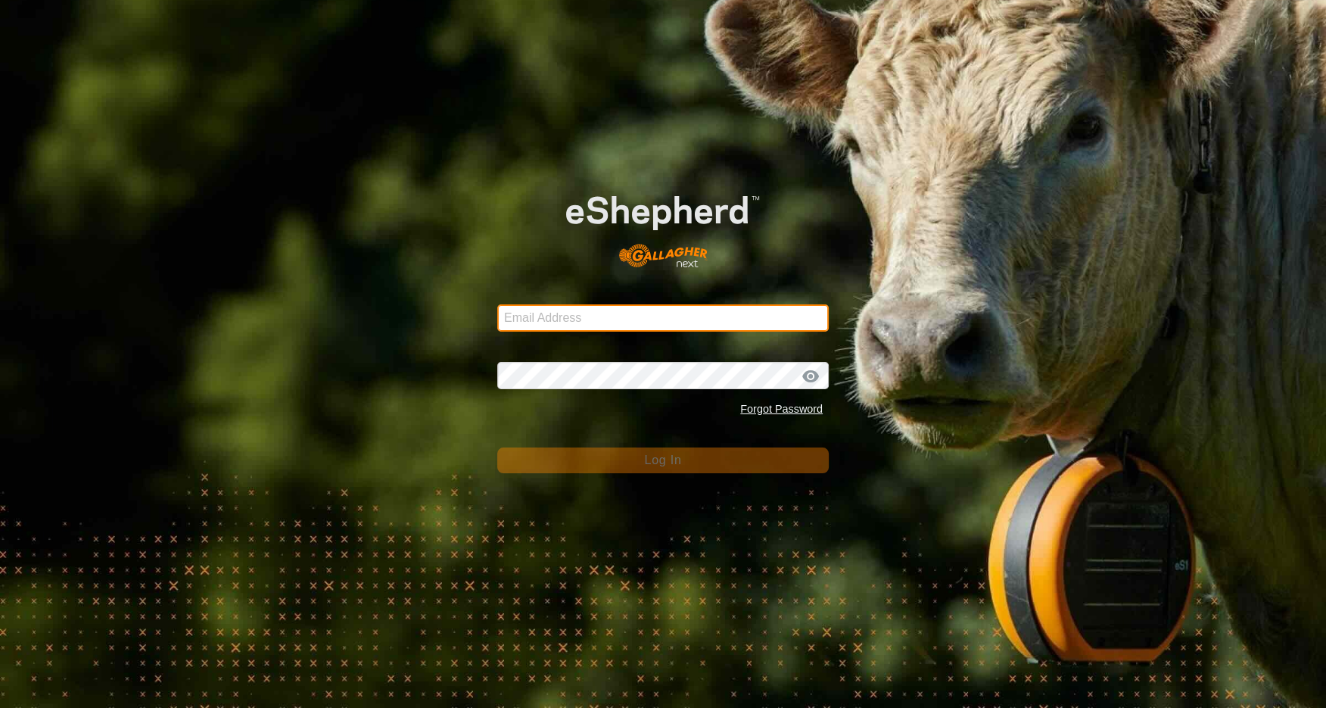
click at [613, 313] on input "Email Address" at bounding box center [662, 317] width 331 height 27
type input "tickedoff@ttlc.net"
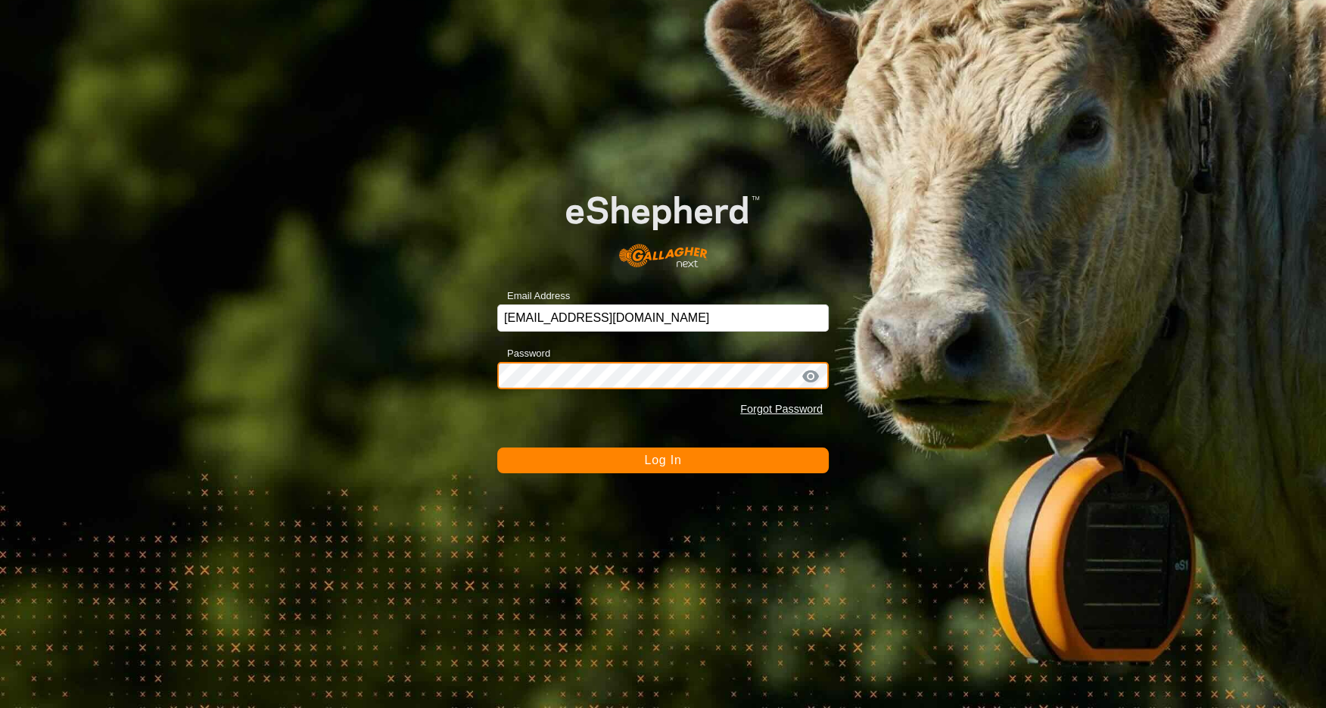
click at [497, 447] on button "Log In" at bounding box center [662, 460] width 331 height 26
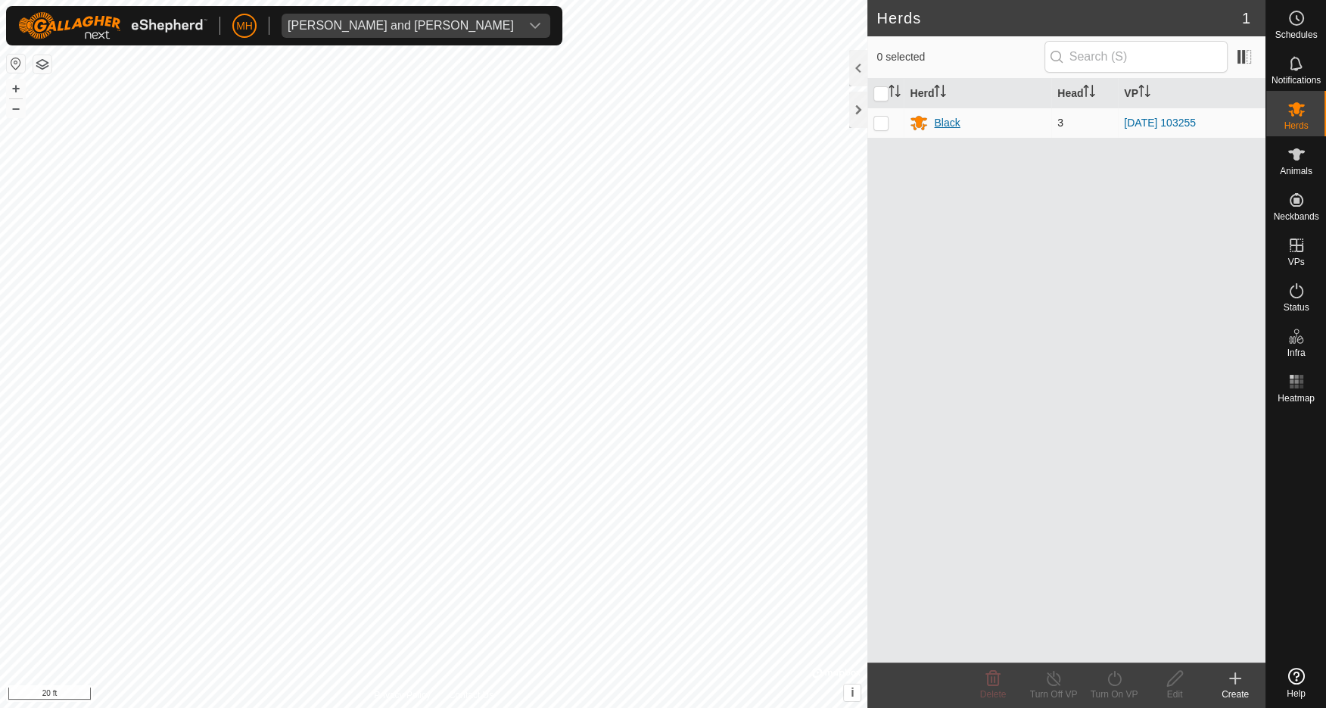
click at [950, 122] on div "Black" at bounding box center [947, 123] width 26 height 16
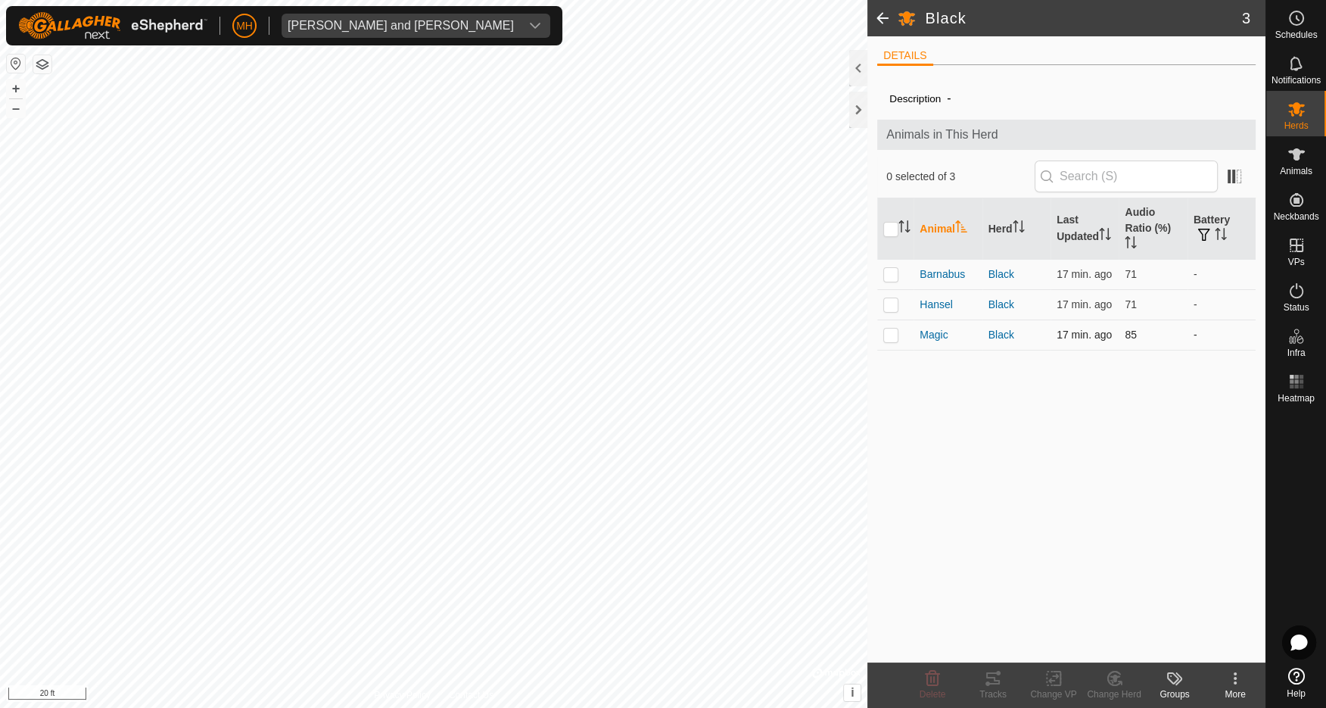
click at [891, 331] on p-checkbox at bounding box center [890, 334] width 15 height 12
checkbox input "true"
click at [892, 303] on p-checkbox at bounding box center [890, 304] width 15 height 12
checkbox input "true"
click at [892, 275] on p-checkbox at bounding box center [890, 274] width 15 height 12
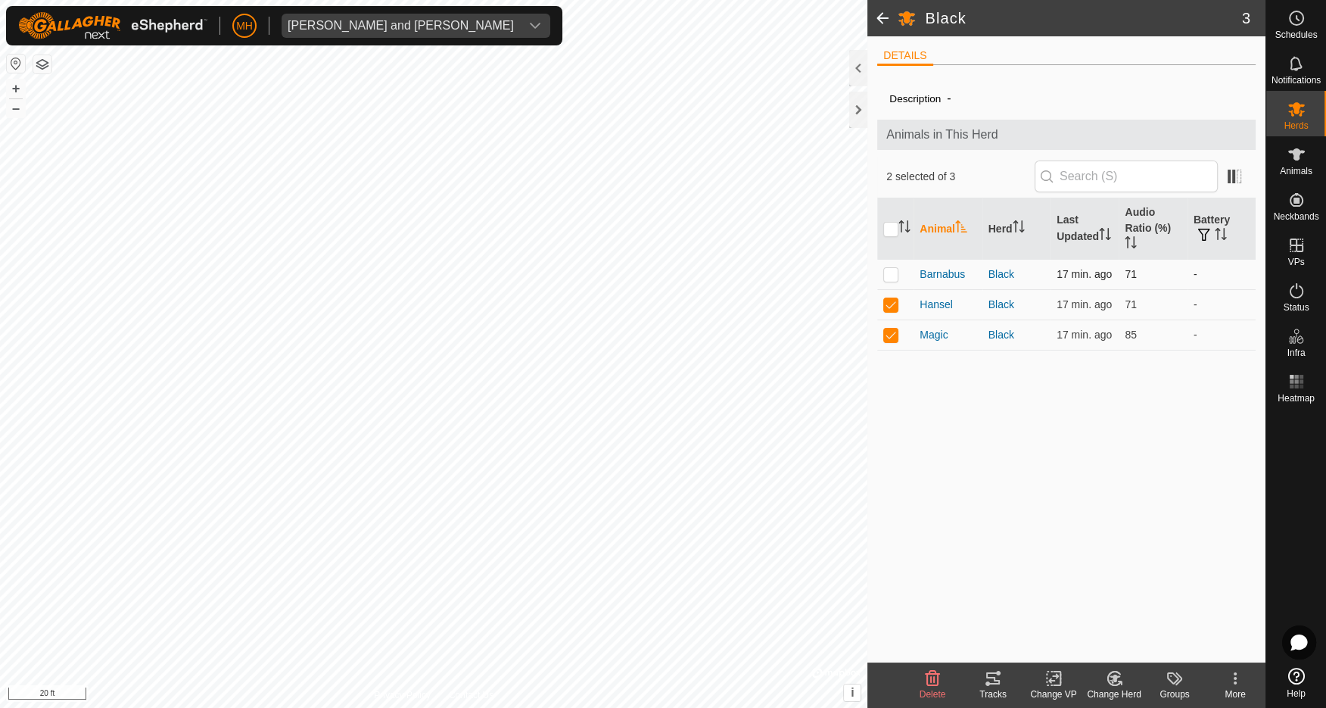
checkbox input "true"
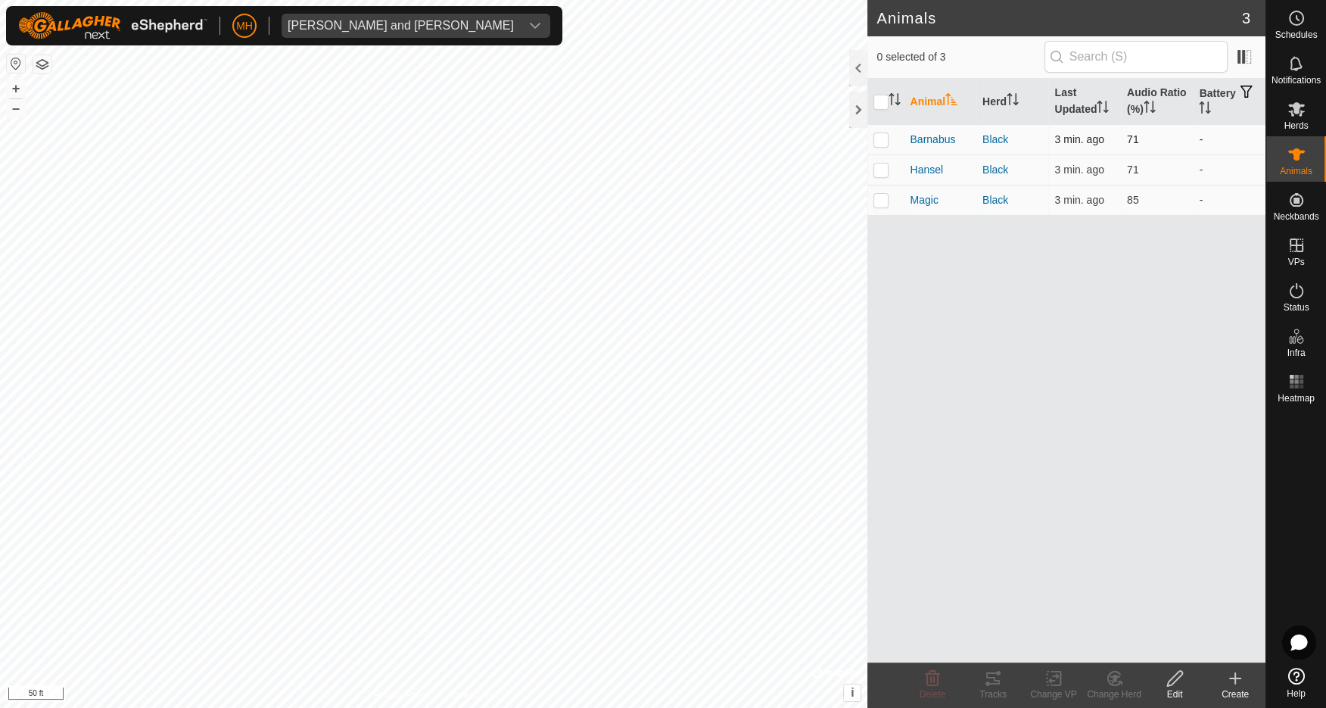
click at [881, 139] on p-checkbox at bounding box center [880, 139] width 15 height 12
checkbox input "true"
click at [988, 684] on icon at bounding box center [993, 678] width 14 height 12
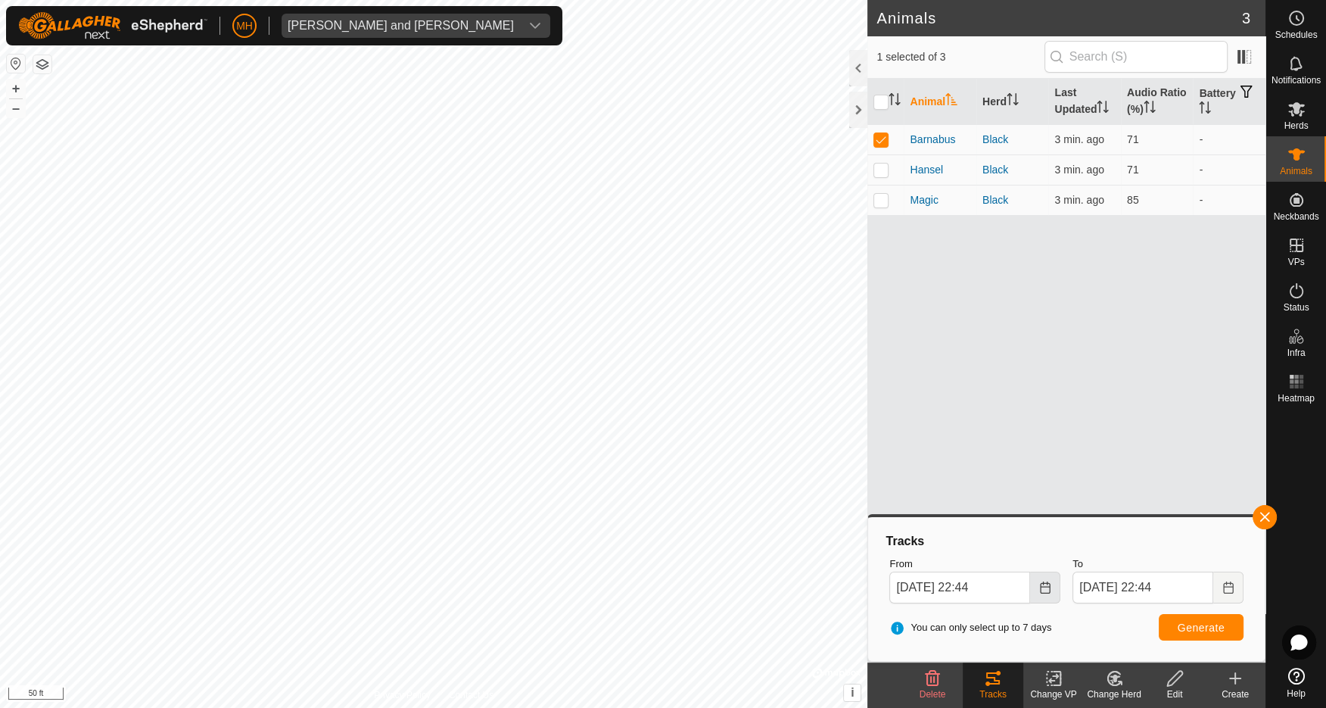
click at [1038, 591] on button "Choose Date" at bounding box center [1045, 587] width 30 height 32
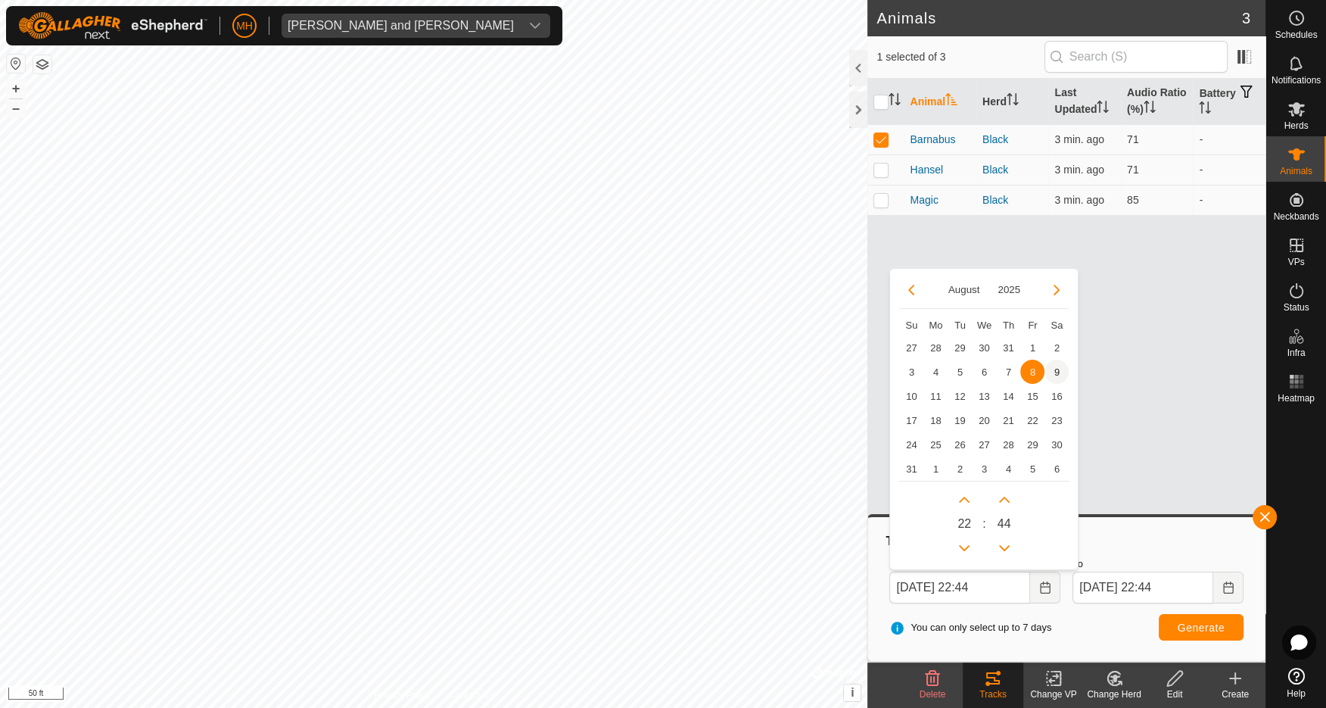
click at [1057, 372] on span "9" at bounding box center [1056, 371] width 24 height 24
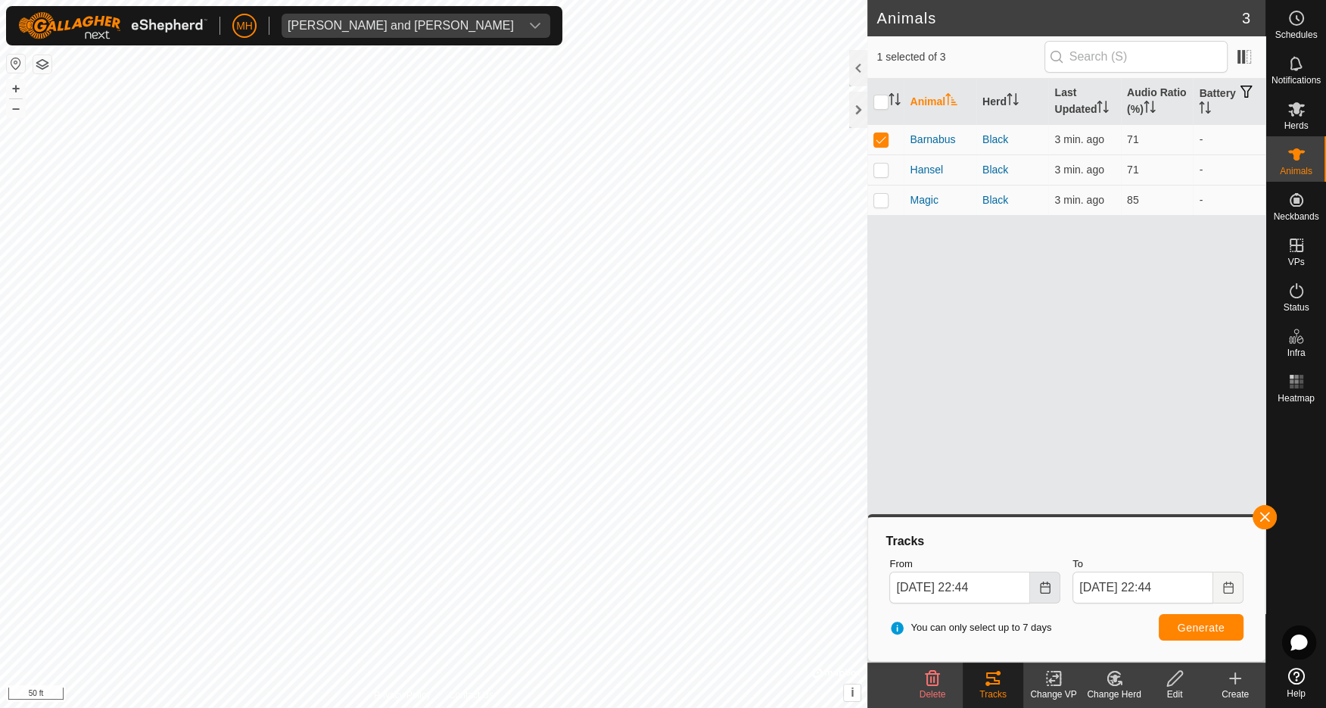
click at [1047, 583] on icon "Choose Date" at bounding box center [1045, 587] width 10 height 12
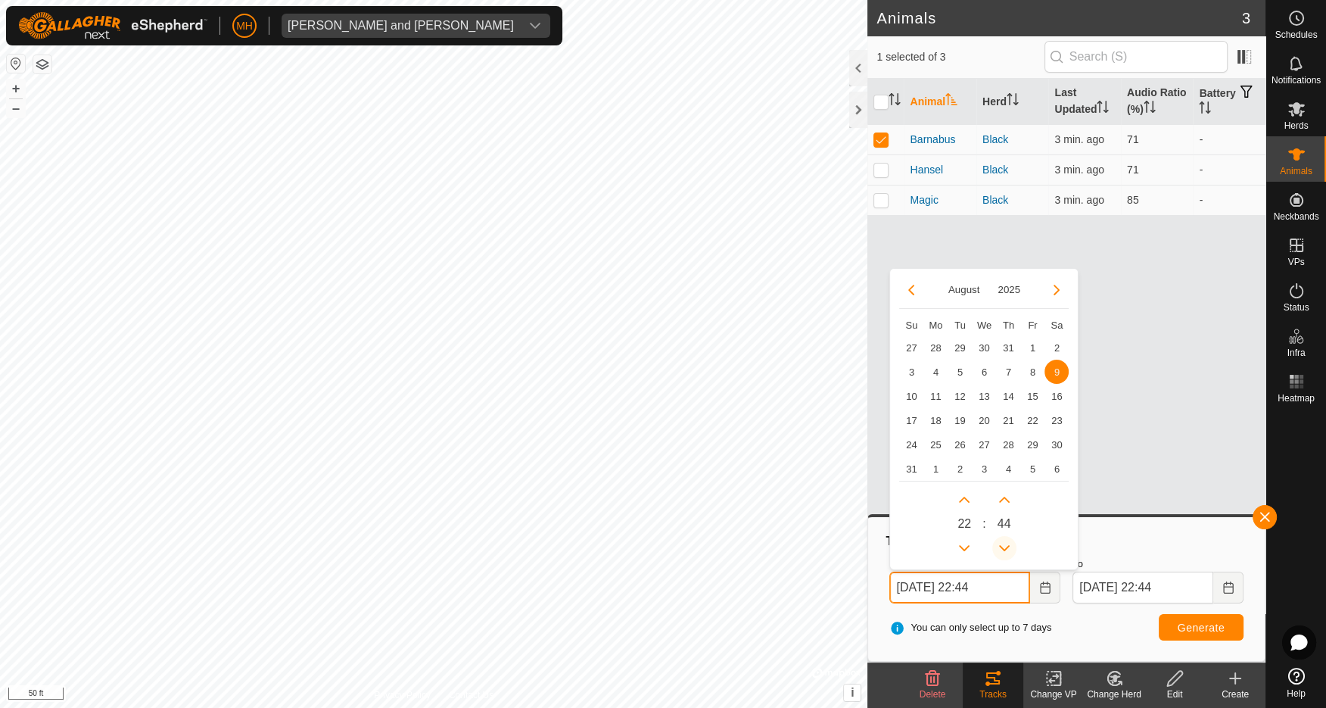
click at [1004, 549] on button "Previous Minute" at bounding box center [1004, 548] width 24 height 24
click at [1005, 550] on span "Previous Minute" at bounding box center [1005, 550] width 0 height 0
click at [1004, 548] on button "Previous Minute" at bounding box center [1004, 548] width 24 height 24
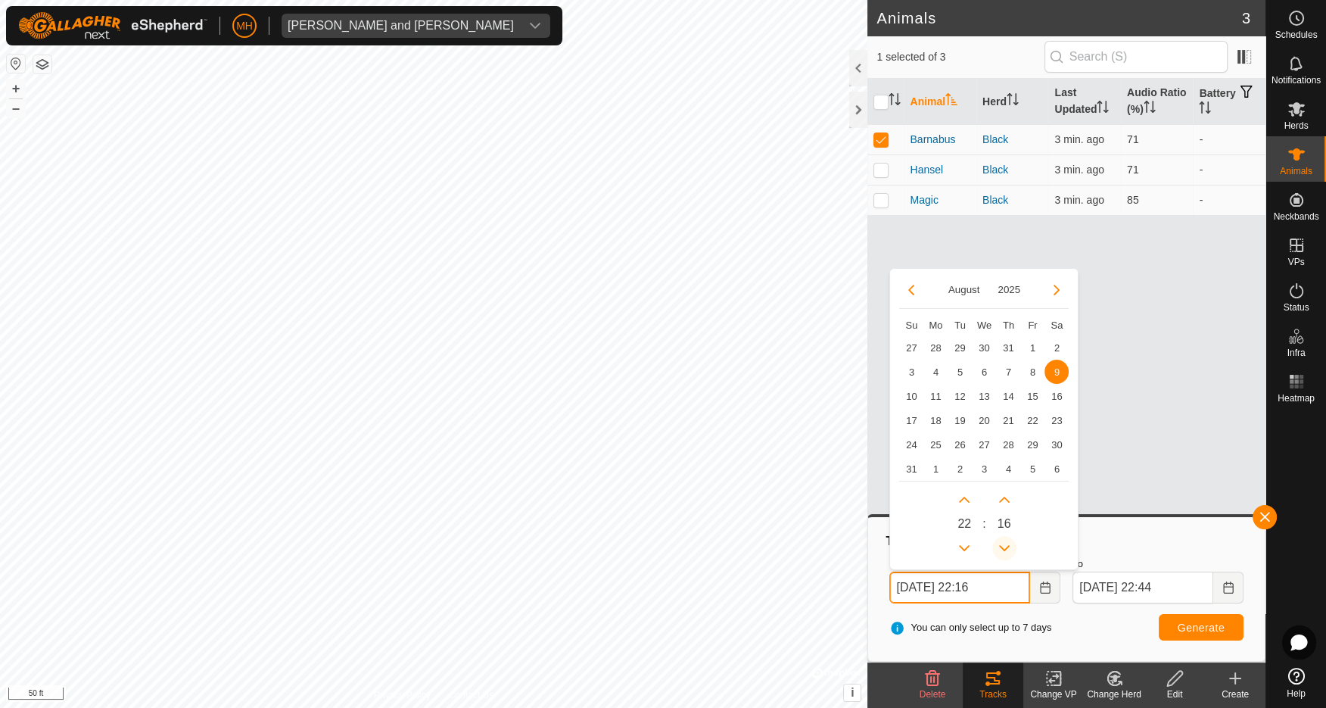
click at [1004, 548] on button "Previous Minute" at bounding box center [1004, 548] width 24 height 24
click at [1005, 549] on span "Previous Minute" at bounding box center [1005, 549] width 0 height 0
click at [1004, 548] on button "Previous Minute" at bounding box center [1004, 548] width 24 height 24
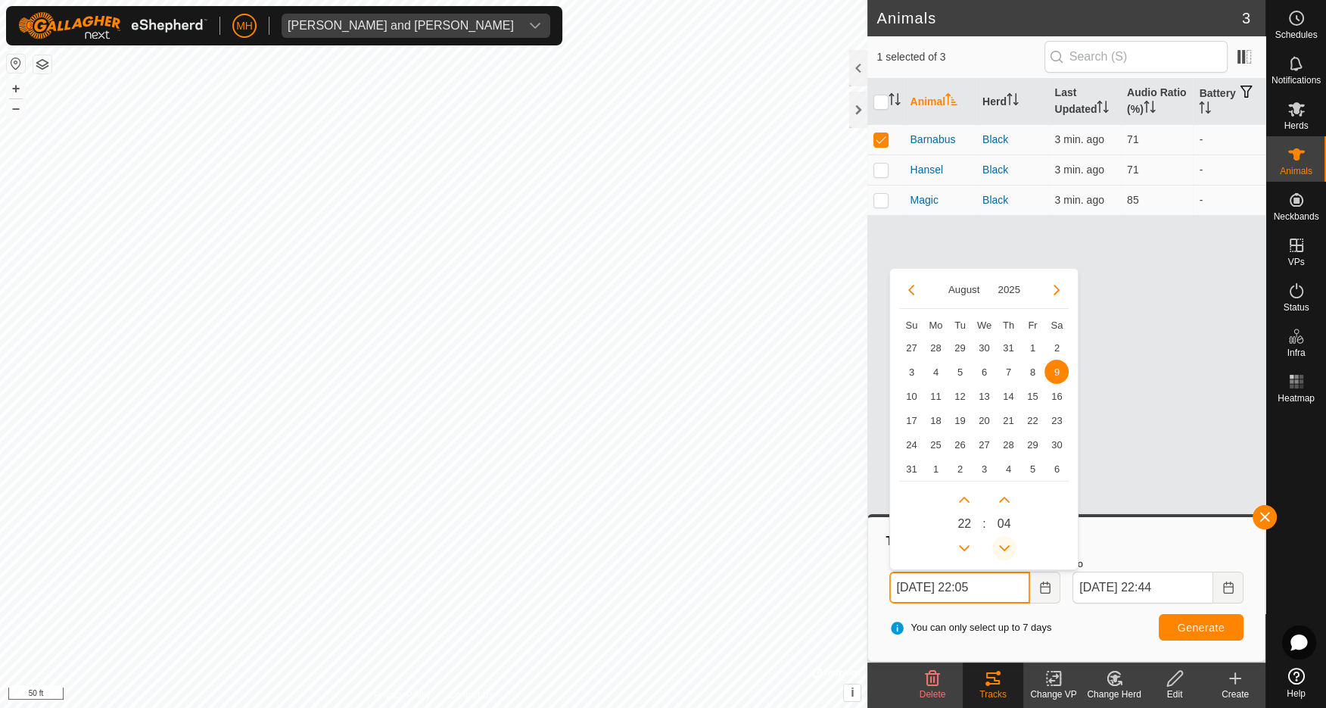
click at [1004, 548] on button "Previous Minute" at bounding box center [1004, 548] width 24 height 24
click at [1004, 548] on icon "Previous Minute" at bounding box center [1004, 549] width 11 height 6
click at [1004, 548] on button "Previous Minute" at bounding box center [1004, 548] width 24 height 24
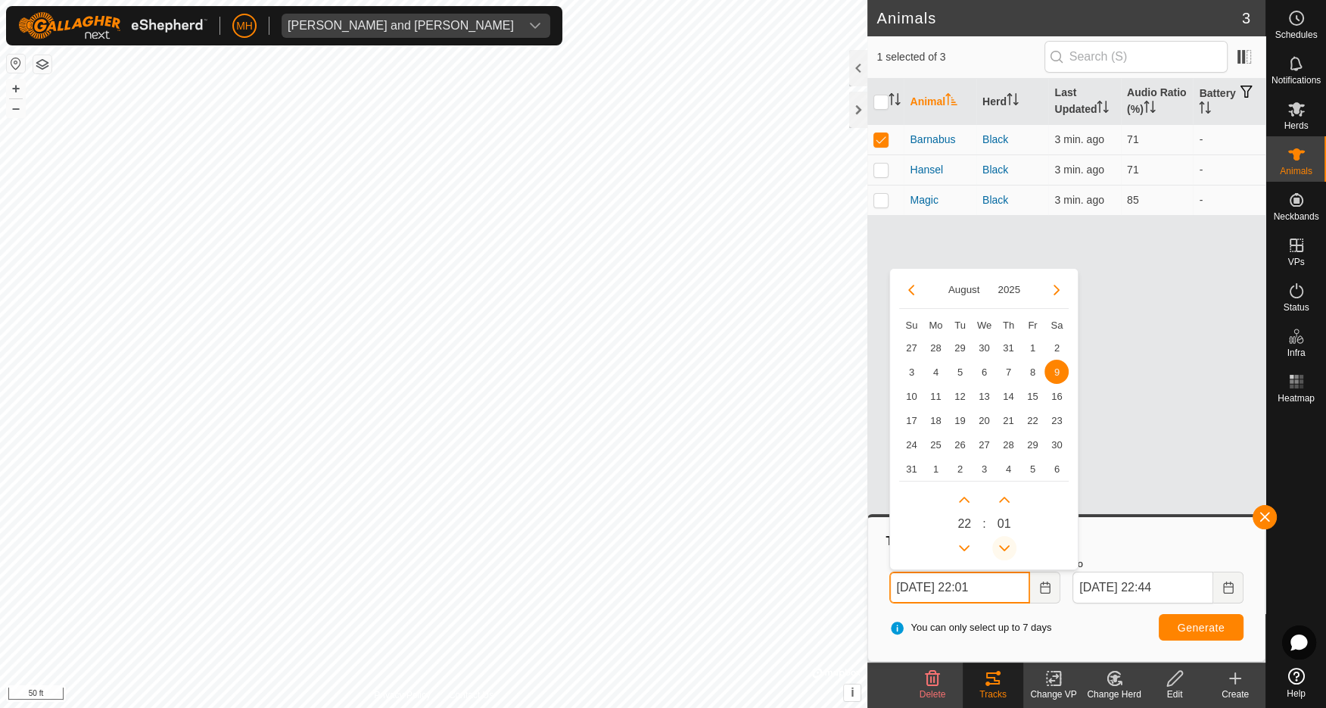
type input "Aug 09, 2025 22:00"
click at [1207, 624] on span "Generate" at bounding box center [1201, 627] width 47 height 12
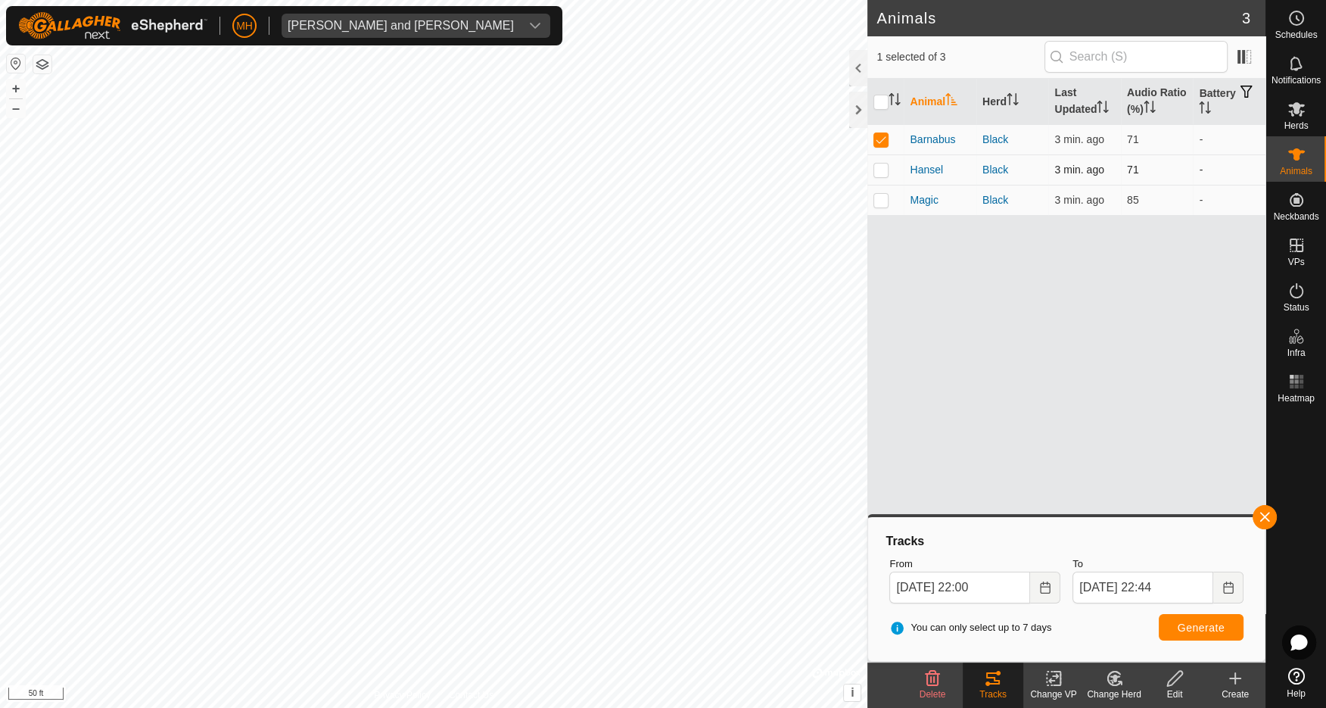
click at [881, 169] on p-checkbox at bounding box center [880, 169] width 15 height 12
checkbox input "true"
click at [881, 136] on p-checkbox at bounding box center [880, 139] width 15 height 12
checkbox input "false"
click at [1203, 624] on span "Generate" at bounding box center [1201, 627] width 47 height 12
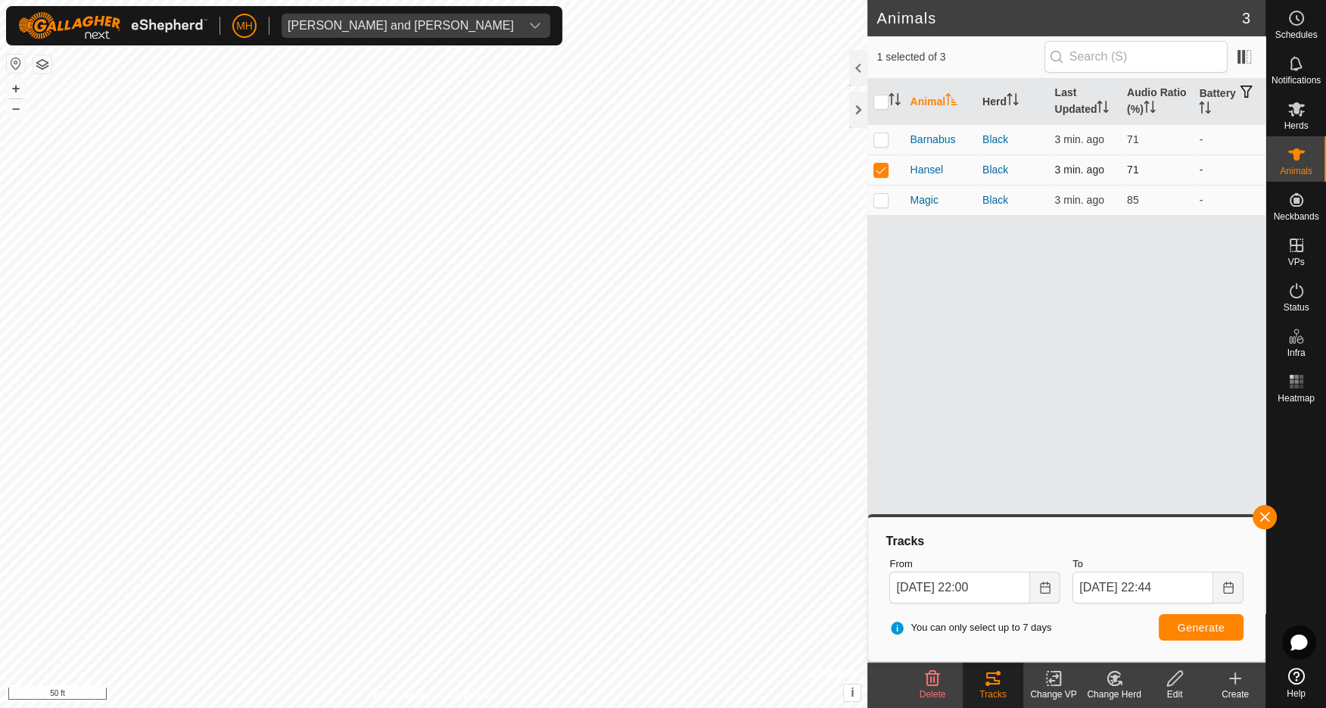
drag, startPoint x: 882, startPoint y: 160, endPoint x: 887, endPoint y: 180, distance: 20.4
click at [882, 160] on td at bounding box center [885, 169] width 36 height 30
checkbox input "false"
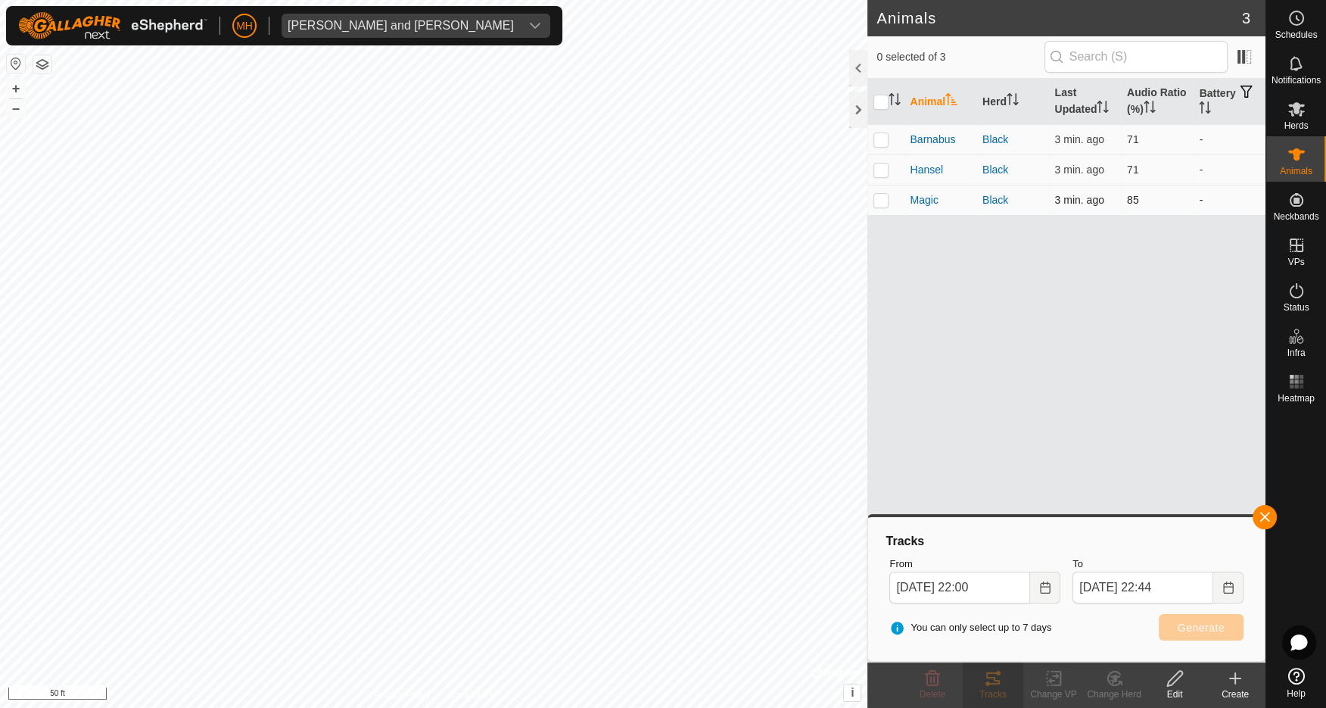
click at [882, 201] on p-checkbox at bounding box center [880, 200] width 15 height 12
checkbox input "true"
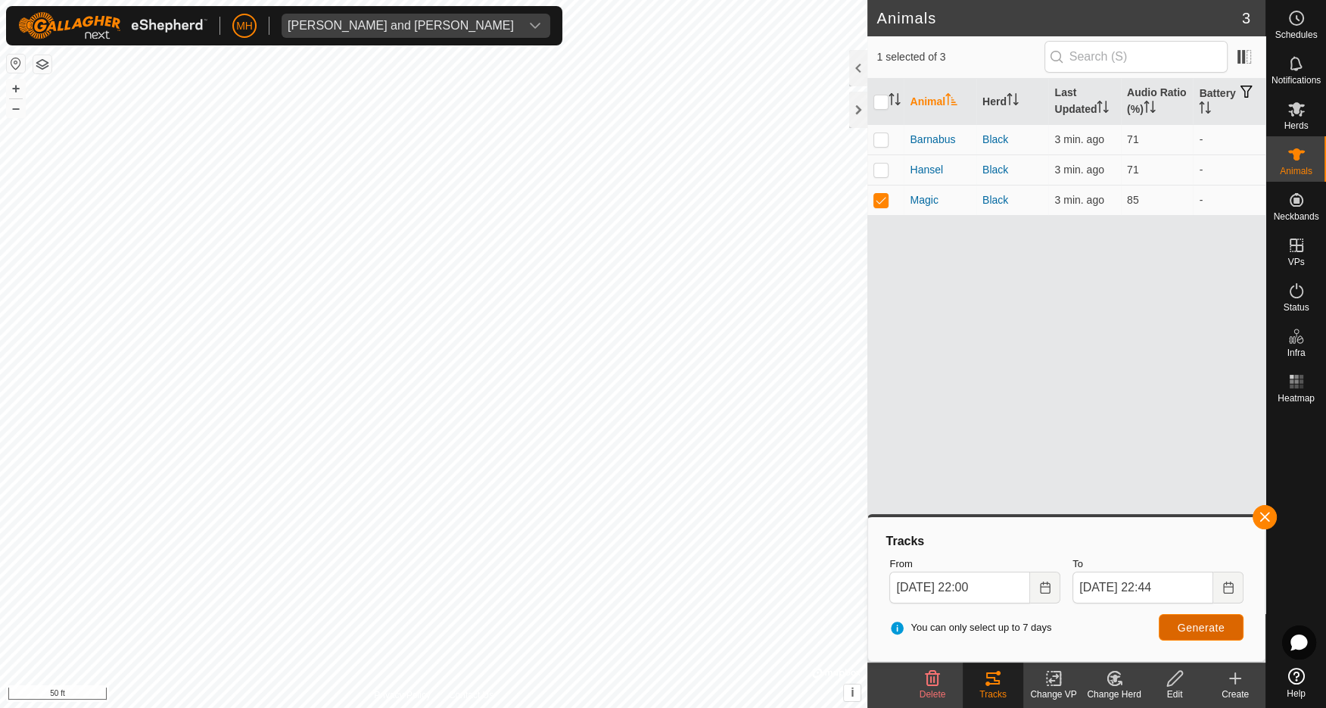
click at [1218, 633] on button "Generate" at bounding box center [1201, 627] width 85 height 26
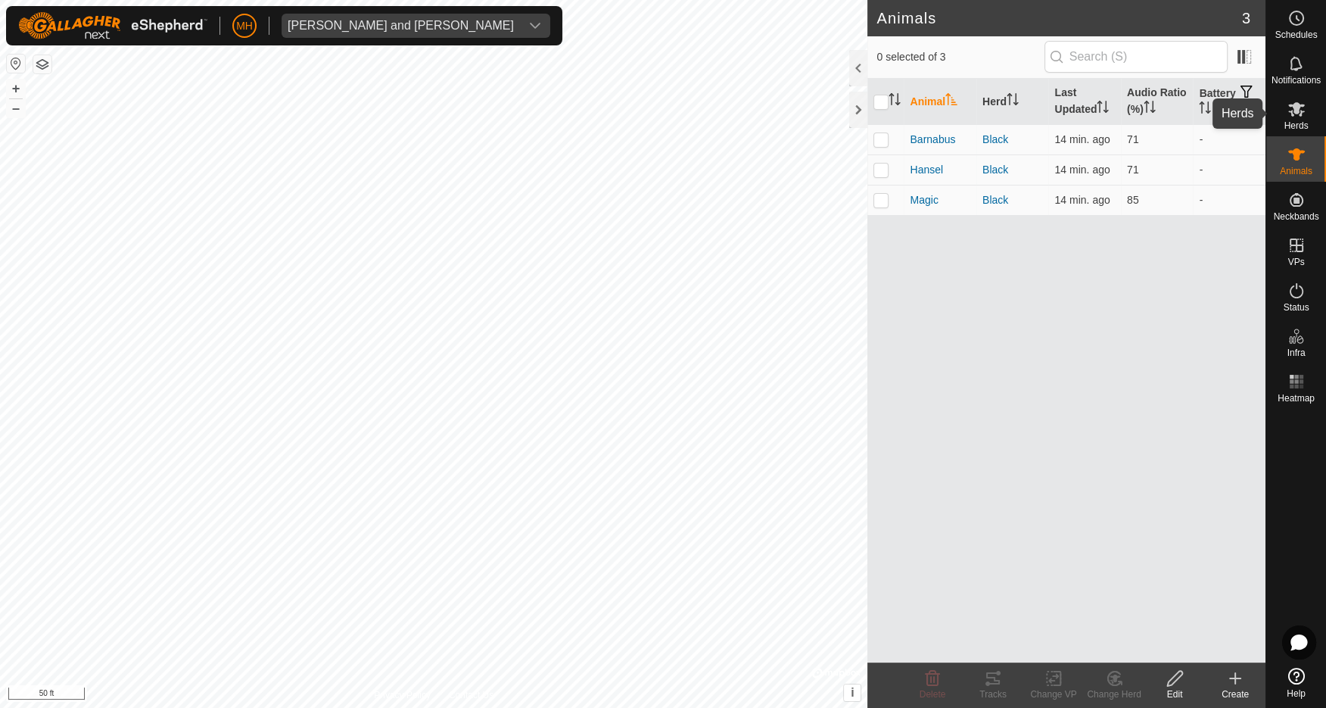
click at [1299, 119] on es-mob-svg-icon at bounding box center [1296, 109] width 27 height 24
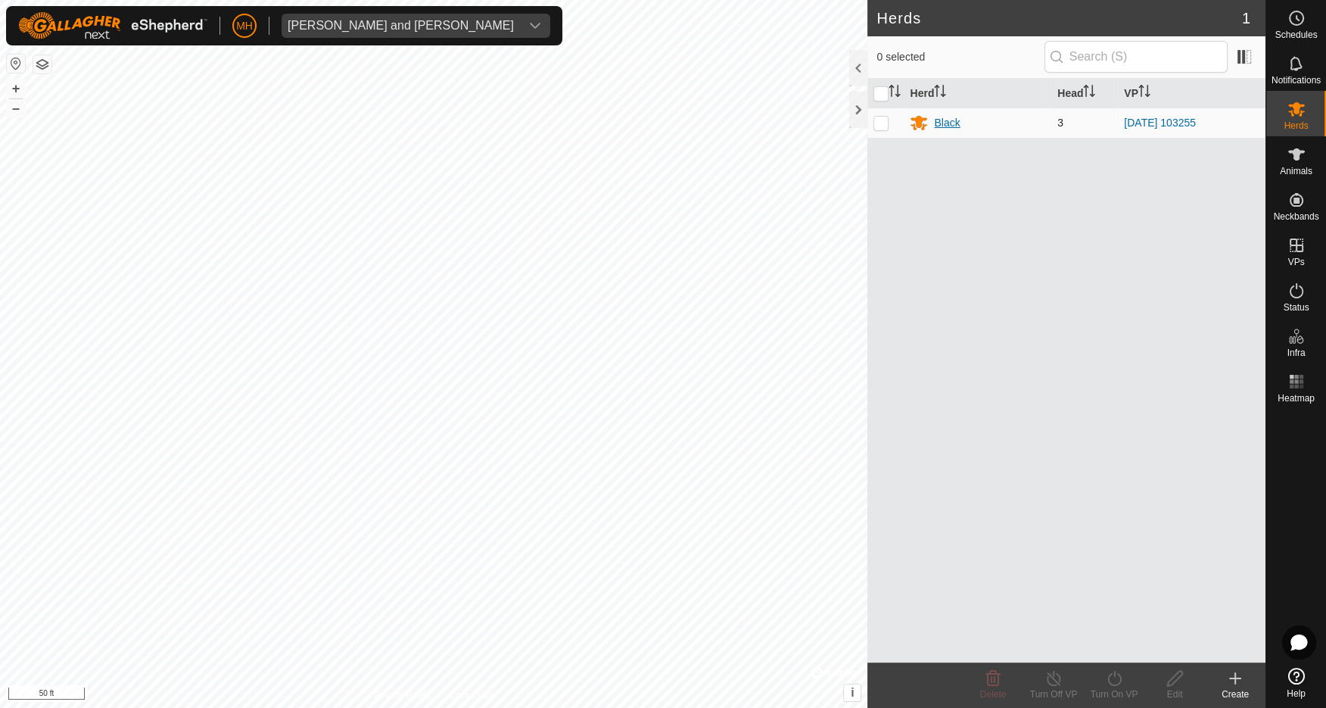
click at [941, 117] on div "Black" at bounding box center [947, 123] width 26 height 16
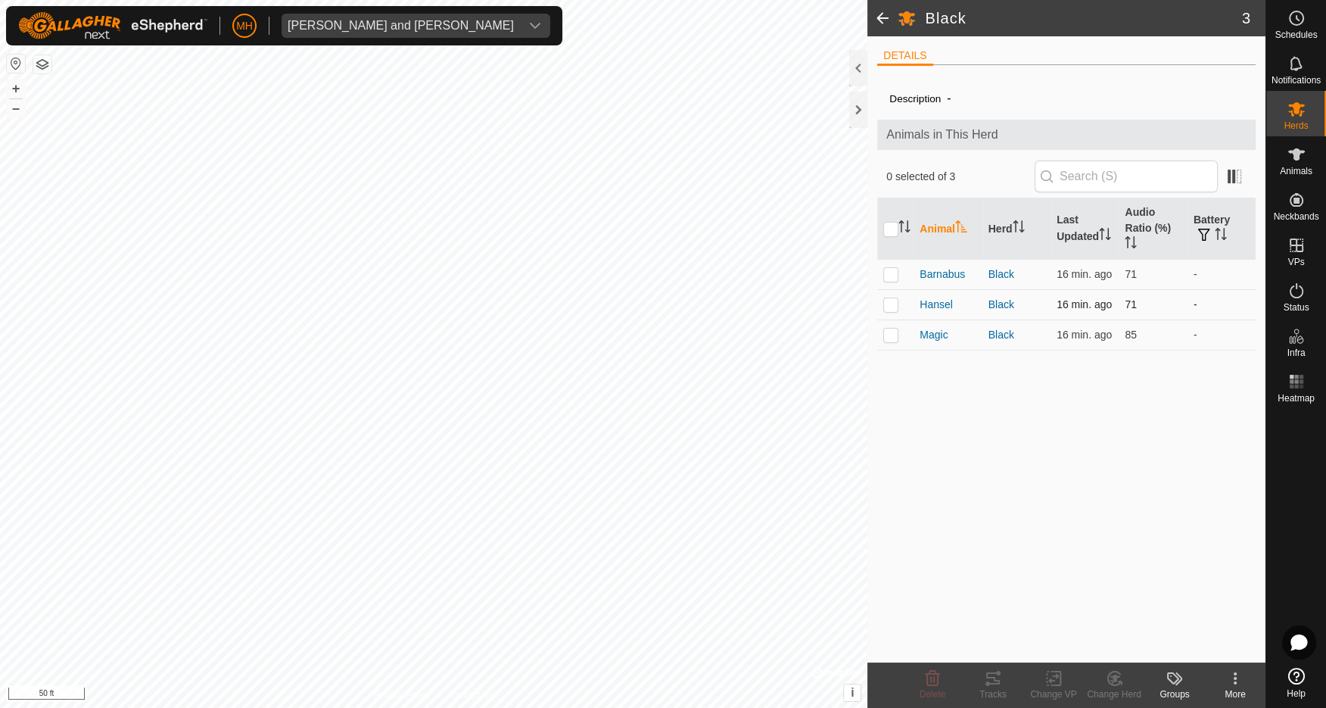
click at [893, 305] on p-checkbox at bounding box center [890, 304] width 15 height 12
checkbox input "true"
click at [1240, 691] on div "More" at bounding box center [1235, 694] width 61 height 14
click at [1176, 647] on link "Edit Herd Detail" at bounding box center [1190, 645] width 150 height 30
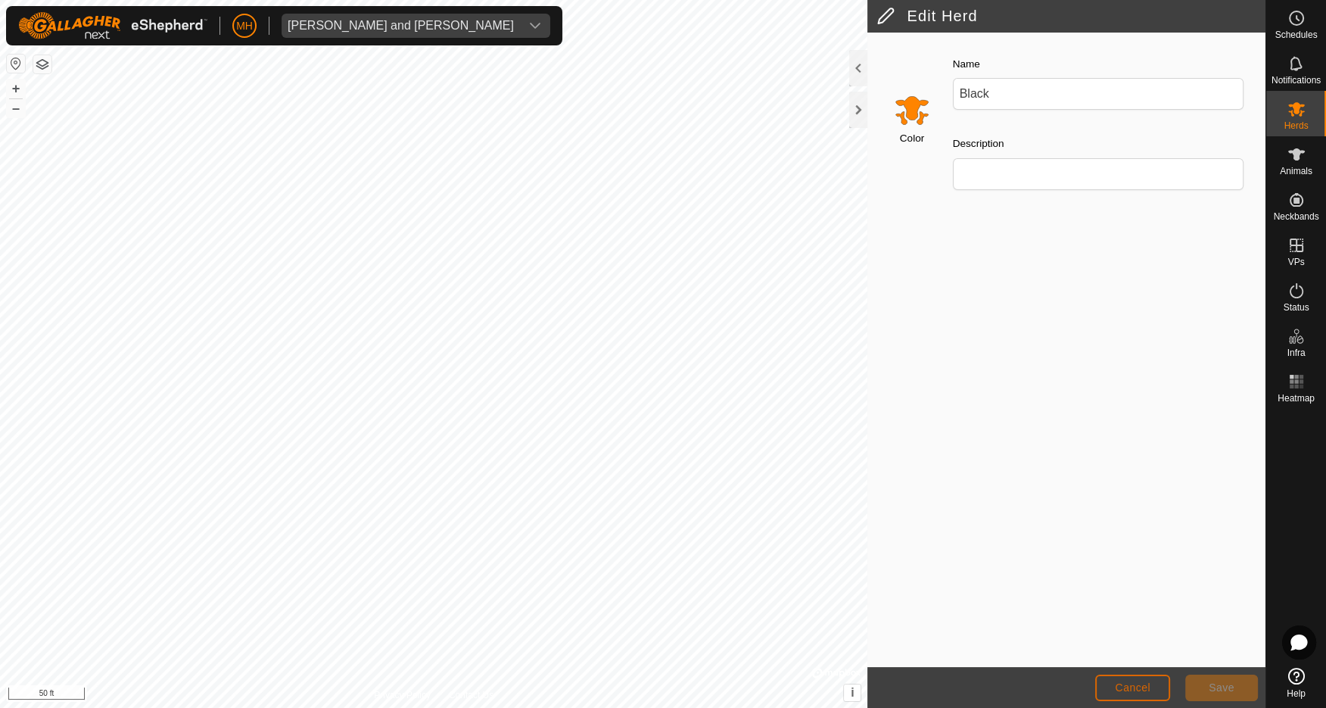
click at [1150, 680] on button "Cancel" at bounding box center [1132, 687] width 75 height 26
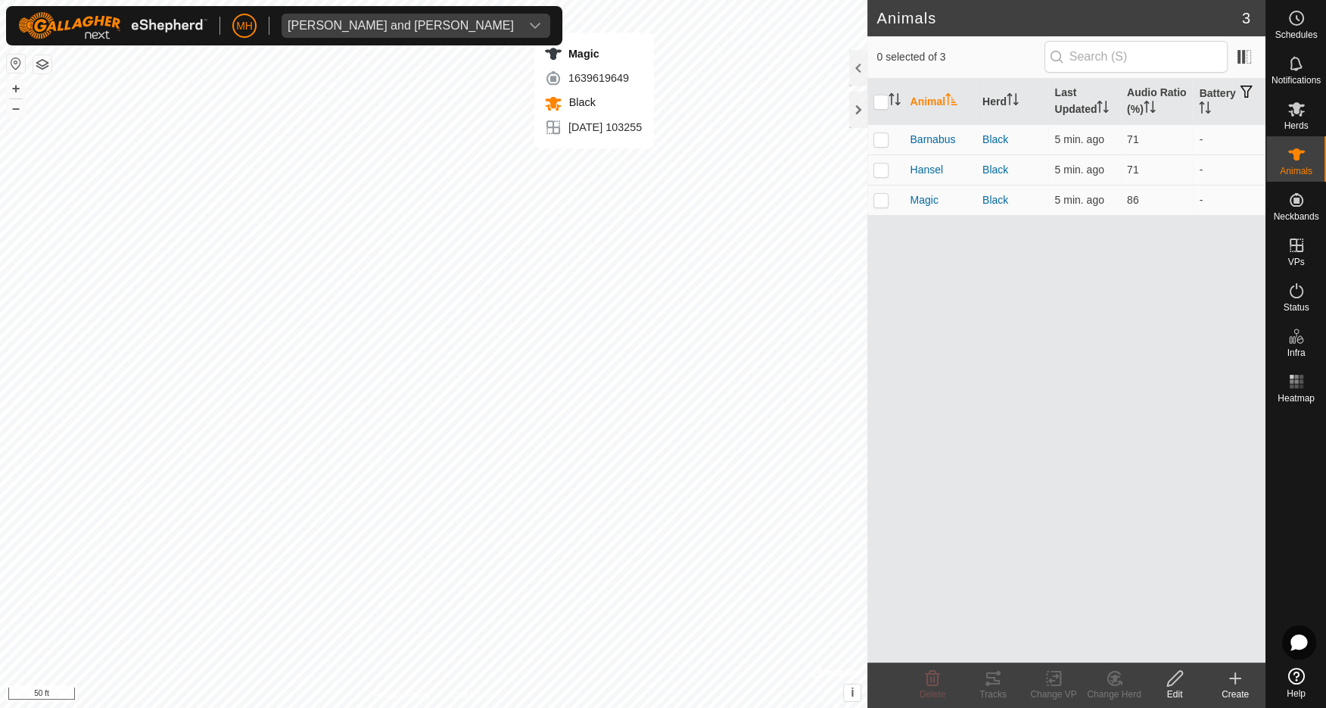
checkbox input "true"
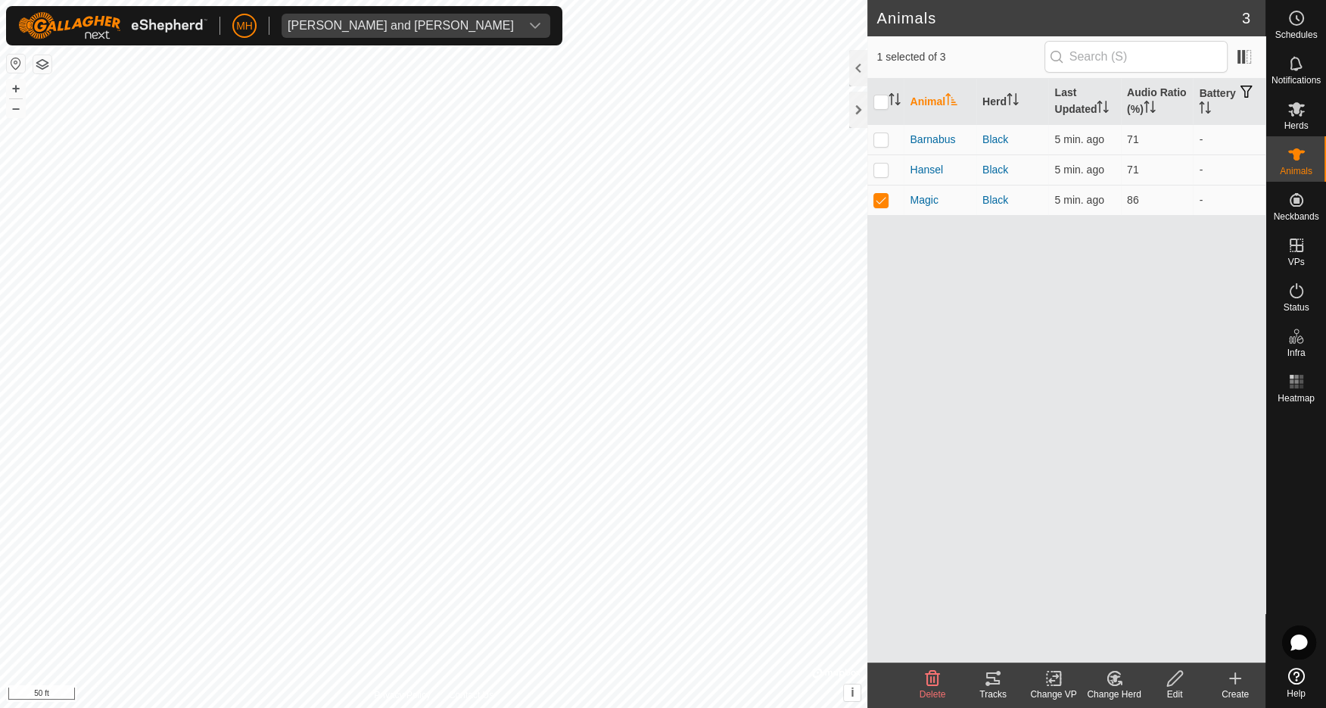
click at [998, 694] on div "Tracks" at bounding box center [993, 694] width 61 height 14
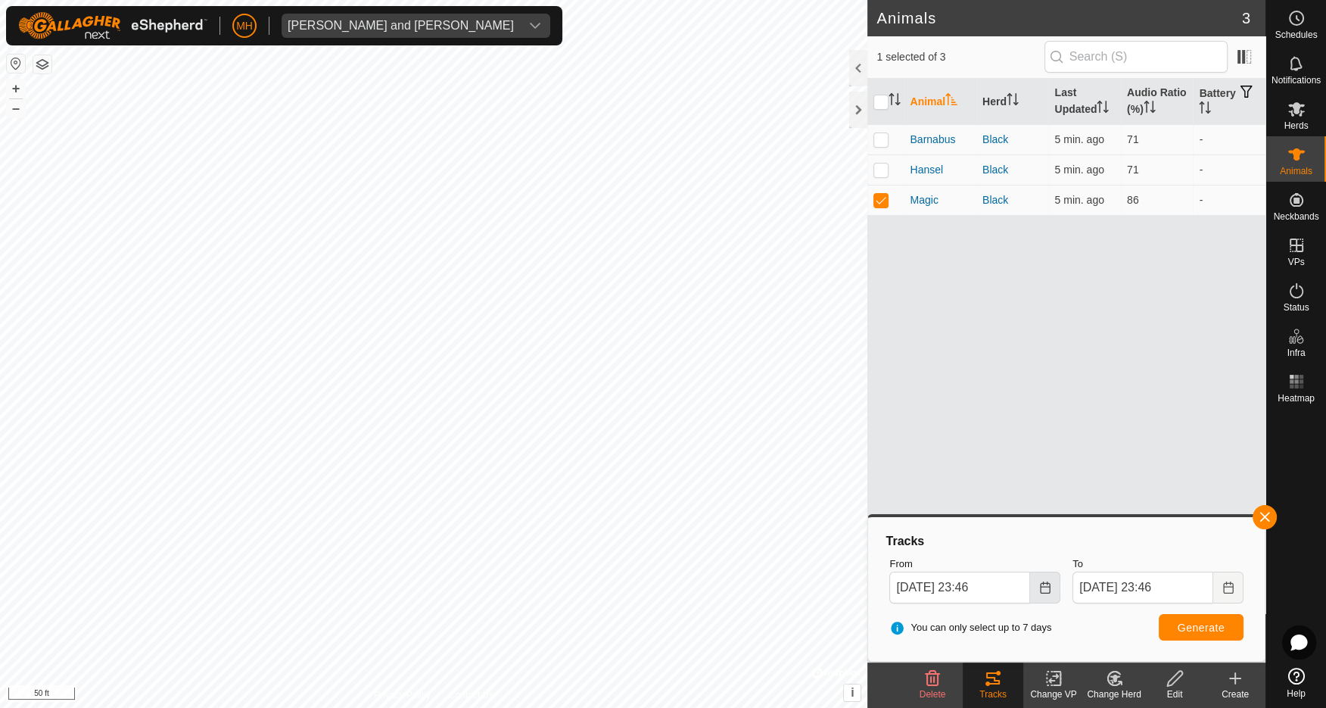
click at [1047, 585] on icon "Choose Date" at bounding box center [1045, 587] width 12 height 12
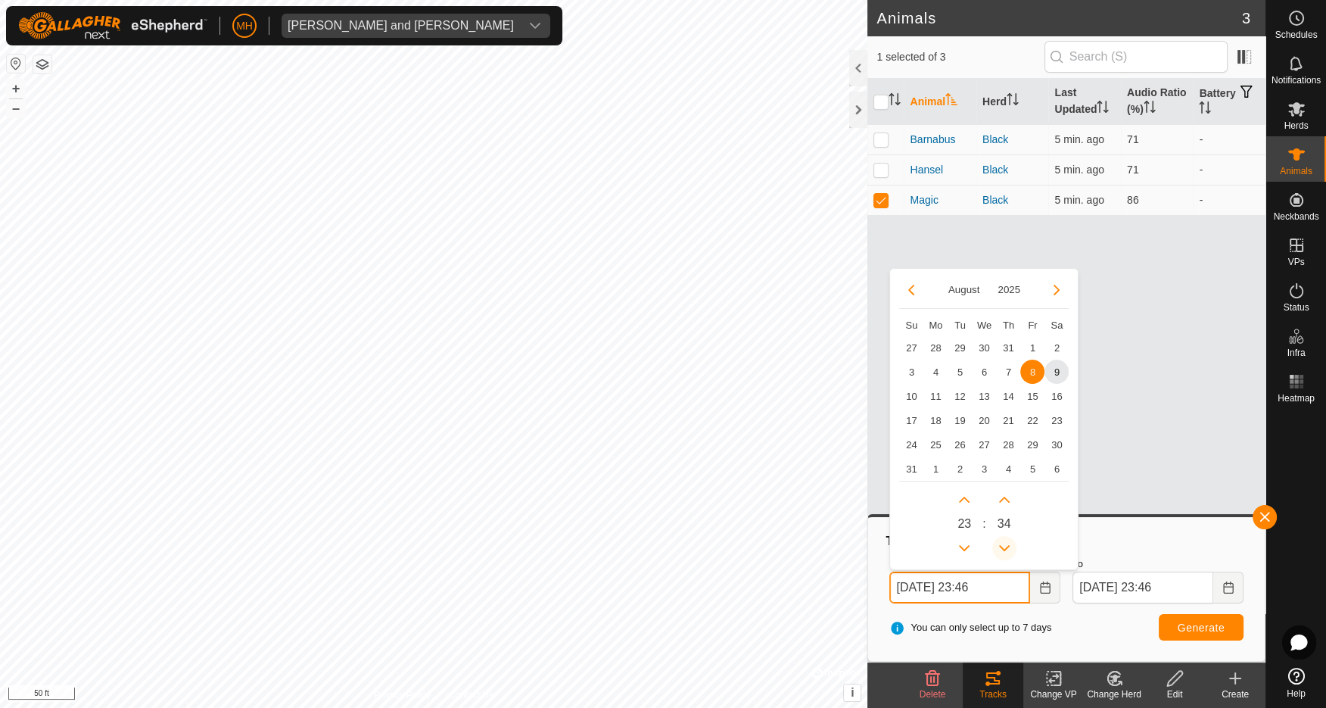
click at [1004, 547] on icon "Previous Minute" at bounding box center [1004, 548] width 12 height 12
click at [1004, 547] on button "Previous Minute" at bounding box center [1004, 548] width 24 height 24
click at [1005, 549] on span "Previous Minute" at bounding box center [1005, 549] width 0 height 0
click at [1004, 547] on icon "Previous Minute" at bounding box center [1004, 548] width 12 height 12
click at [1062, 370] on span "9" at bounding box center [1056, 371] width 24 height 24
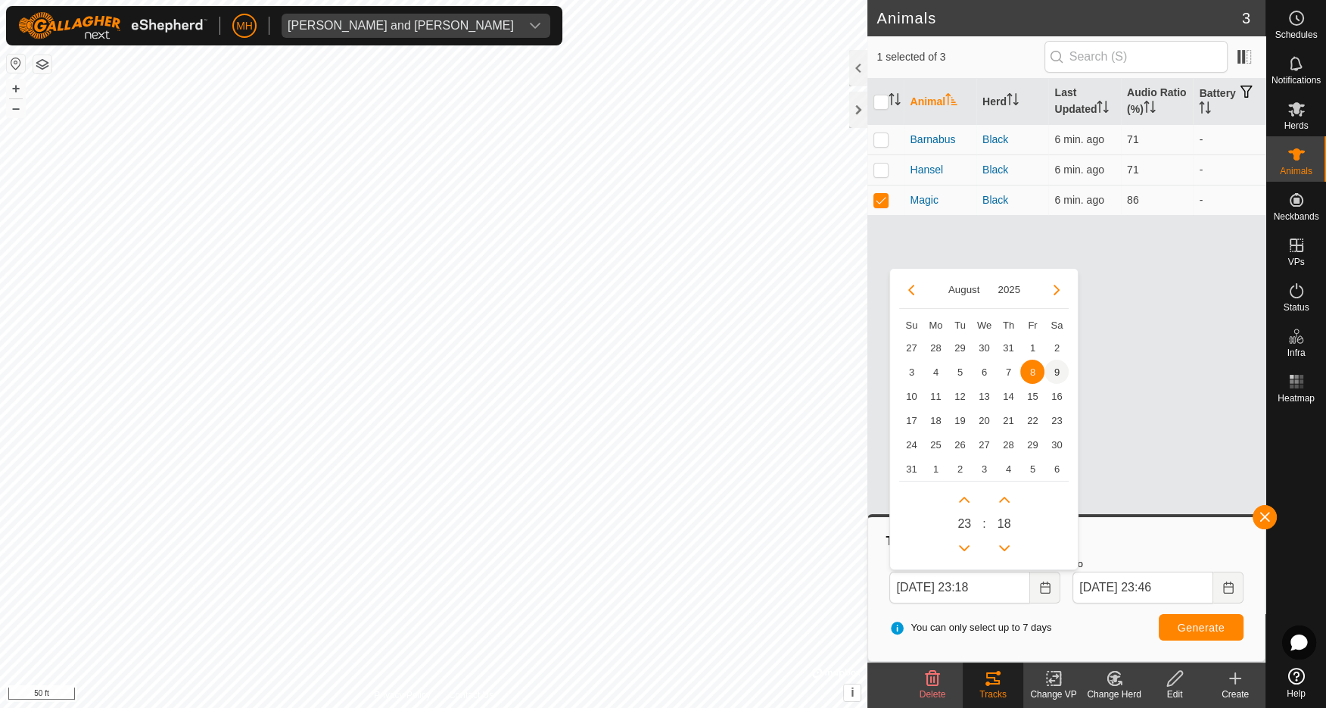
type input "Aug 09, 2025 23:18"
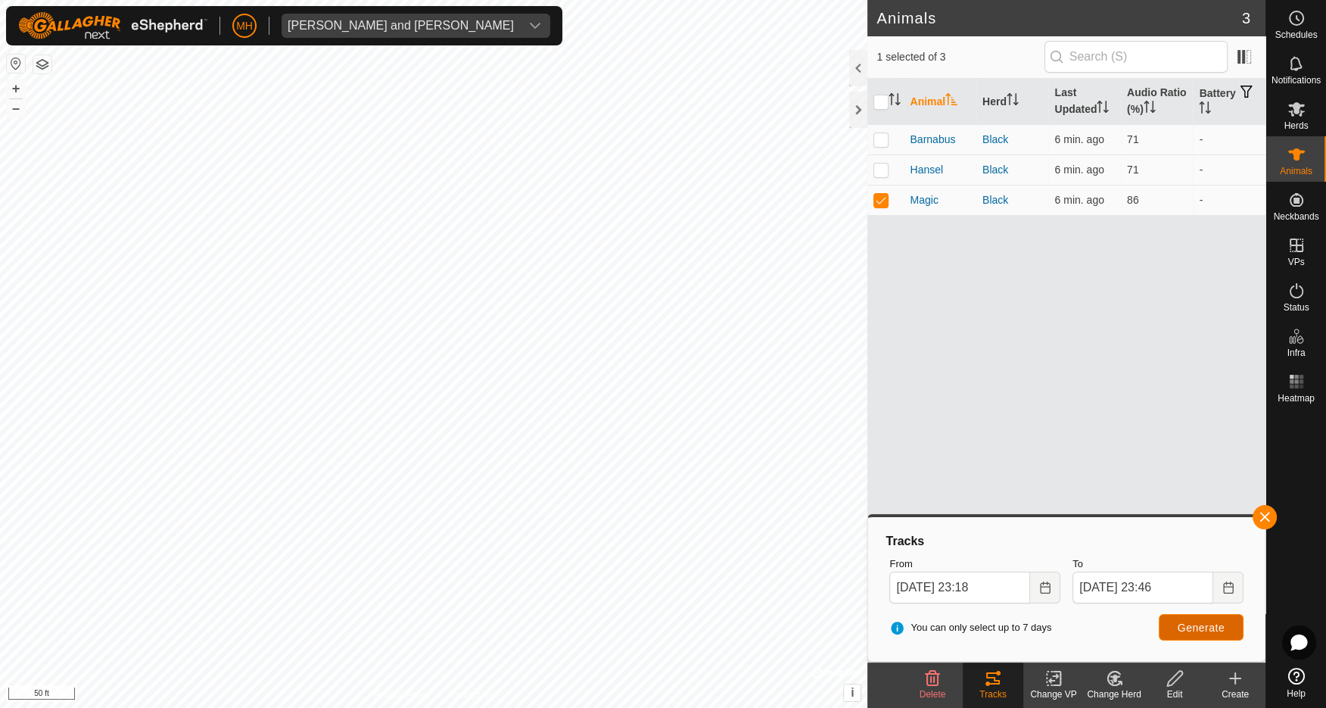
click at [1224, 630] on button "Generate" at bounding box center [1201, 627] width 85 height 26
click at [887, 167] on p-checkbox at bounding box center [880, 169] width 15 height 12
checkbox input "true"
click at [885, 194] on p-checkbox at bounding box center [880, 200] width 15 height 12
checkbox input "false"
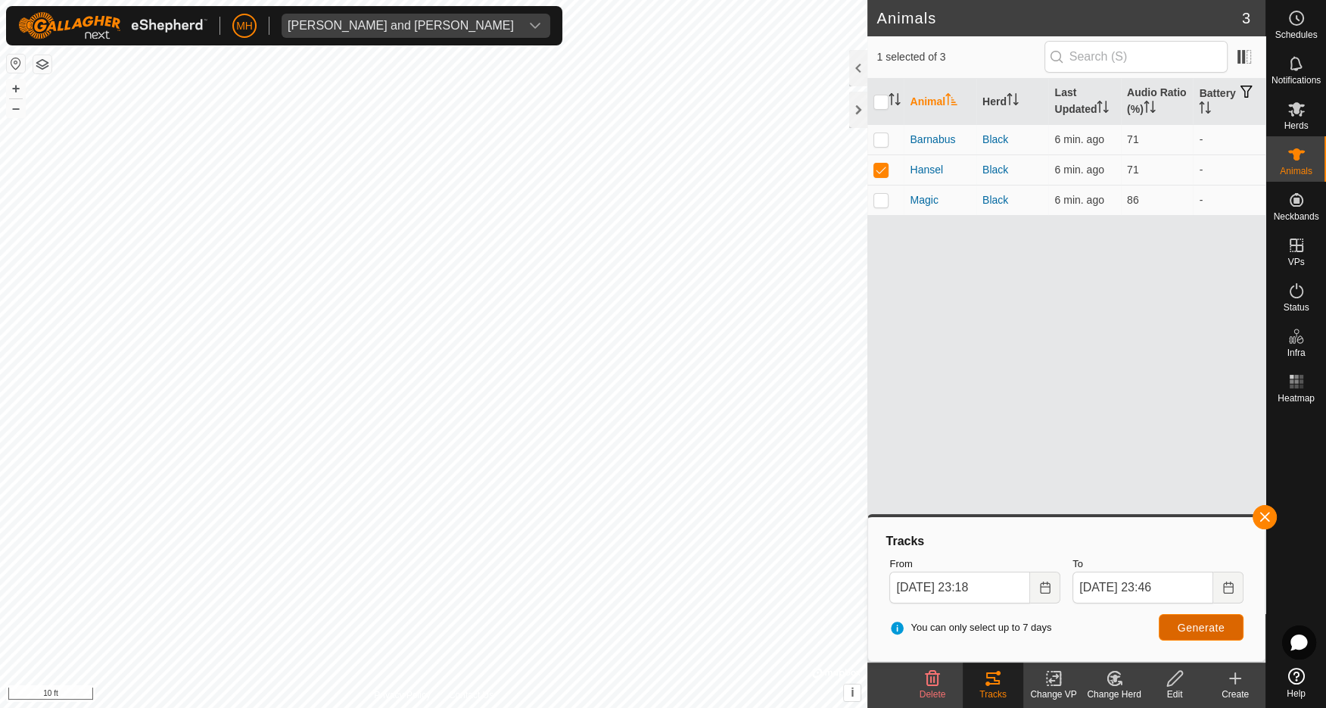
click at [1212, 627] on span "Generate" at bounding box center [1201, 627] width 47 height 12
click at [882, 138] on p-checkbox at bounding box center [880, 139] width 15 height 12
checkbox input "true"
click at [879, 164] on p-checkbox at bounding box center [880, 169] width 15 height 12
checkbox input "false"
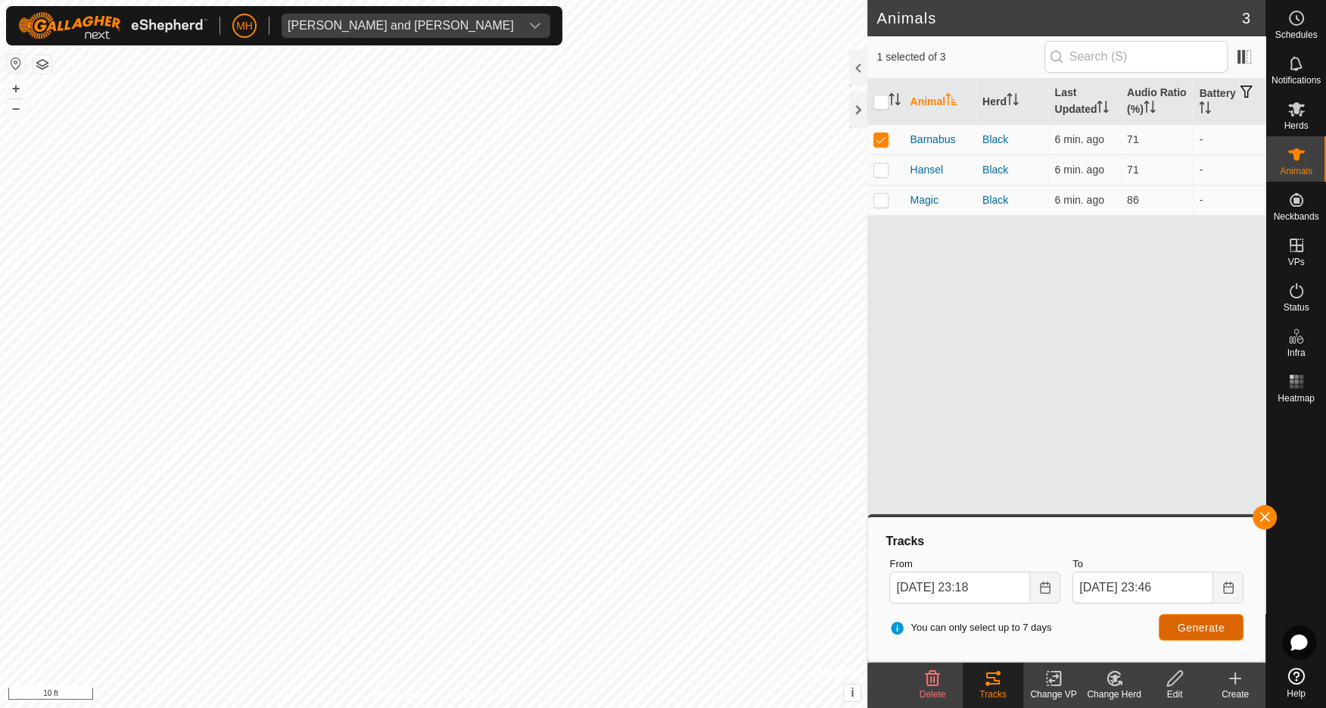
click at [1206, 626] on span "Generate" at bounding box center [1201, 627] width 47 height 12
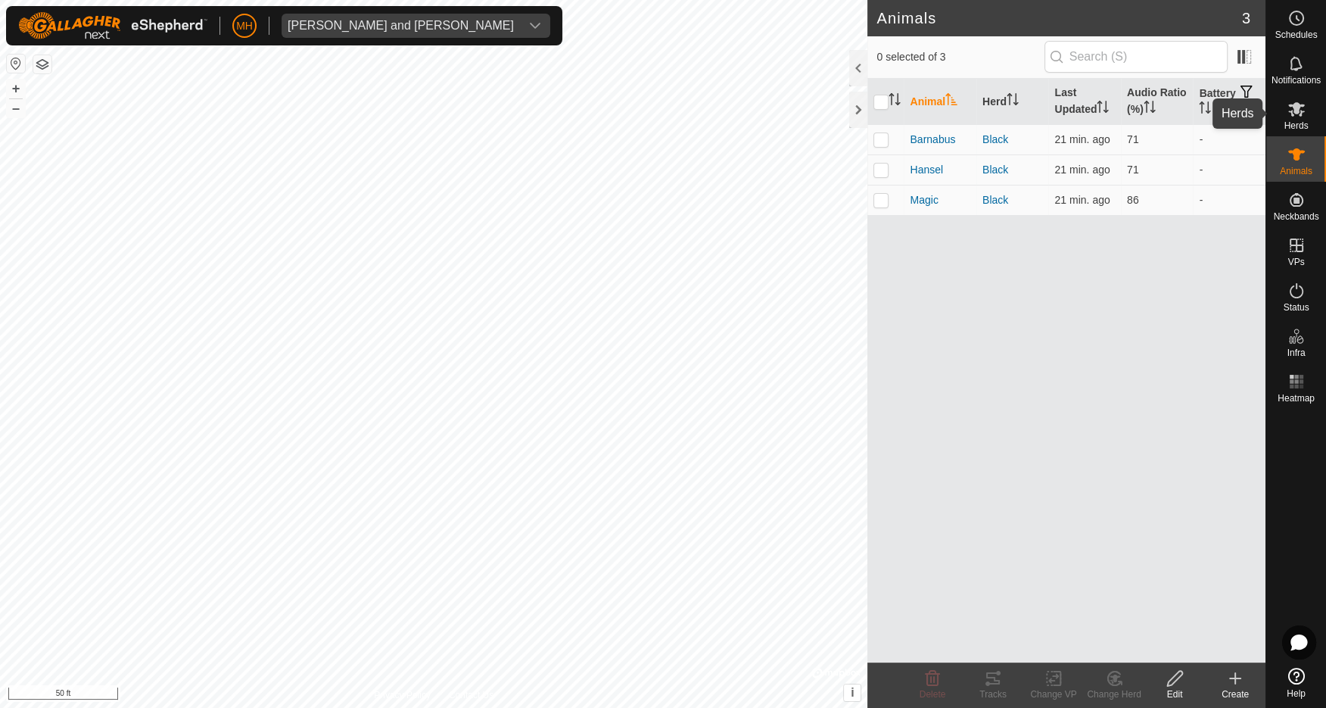
click at [1304, 117] on icon at bounding box center [1296, 109] width 18 height 18
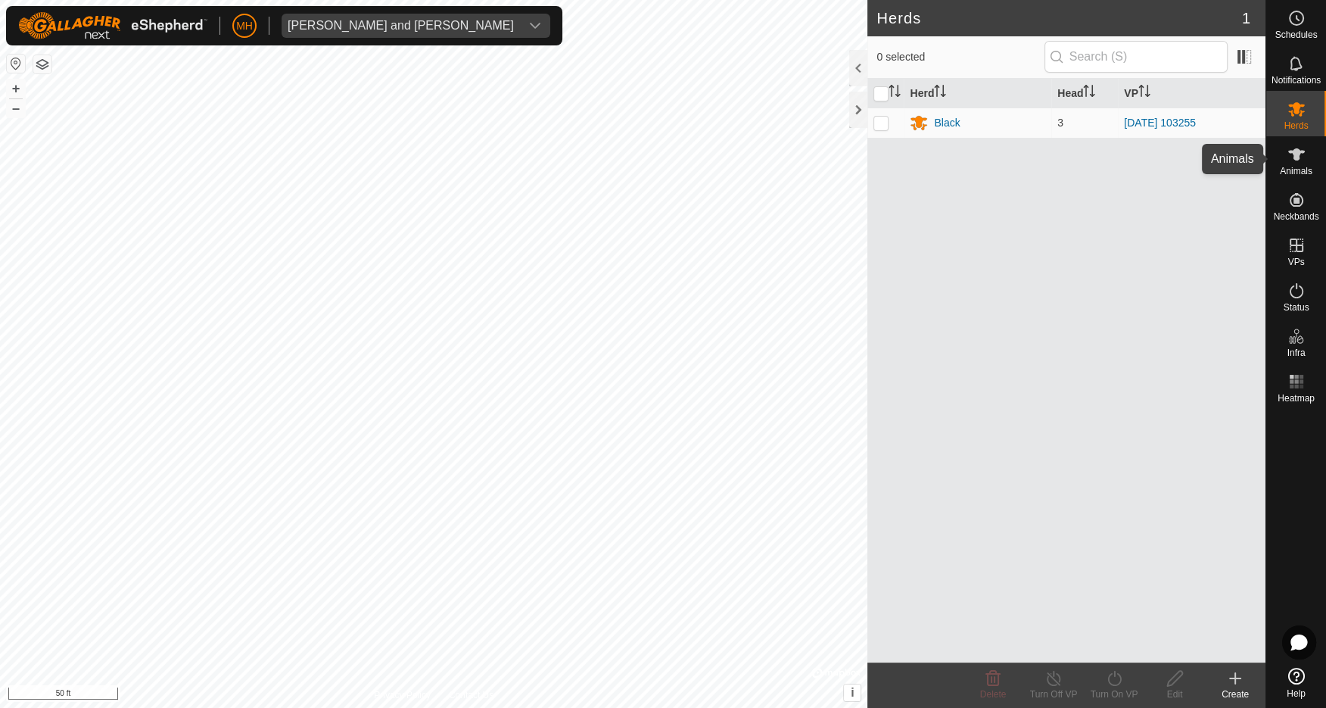
click at [1296, 157] on icon at bounding box center [1296, 154] width 17 height 12
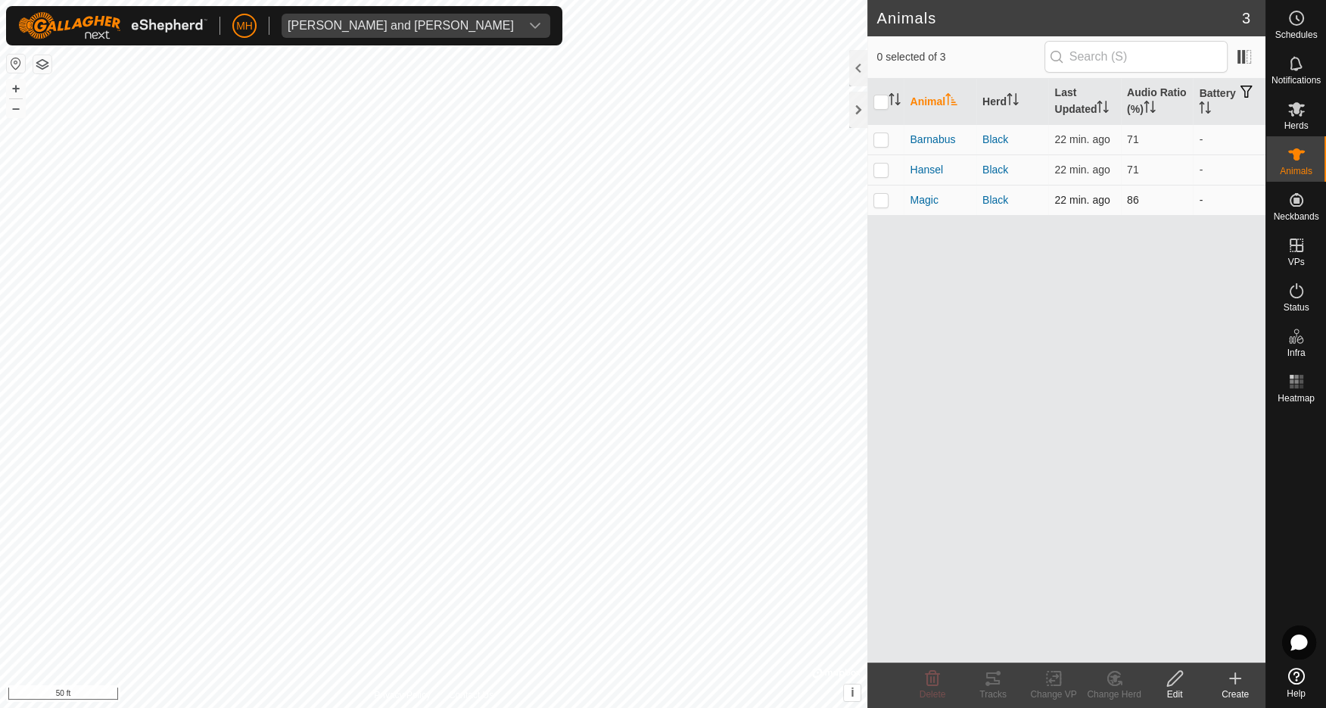
click at [886, 198] on p-checkbox at bounding box center [880, 200] width 15 height 12
click at [885, 198] on p-checkbox at bounding box center [880, 200] width 15 height 12
checkbox input "false"
click at [1015, 13] on h2 "Animals" at bounding box center [1058, 18] width 365 height 18
